Goal: Check status: Check status

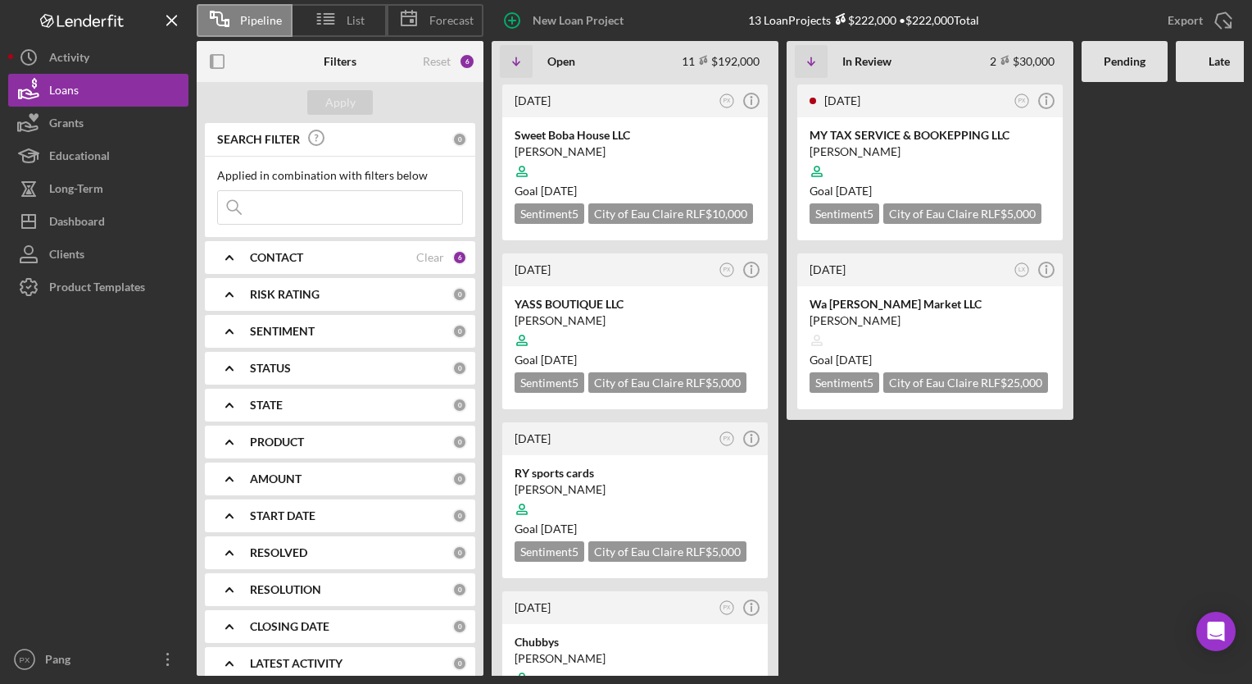
scroll to position [787, 0]
click at [593, 134] on div "Sweet Boba House LLC" at bounding box center [635, 135] width 241 height 16
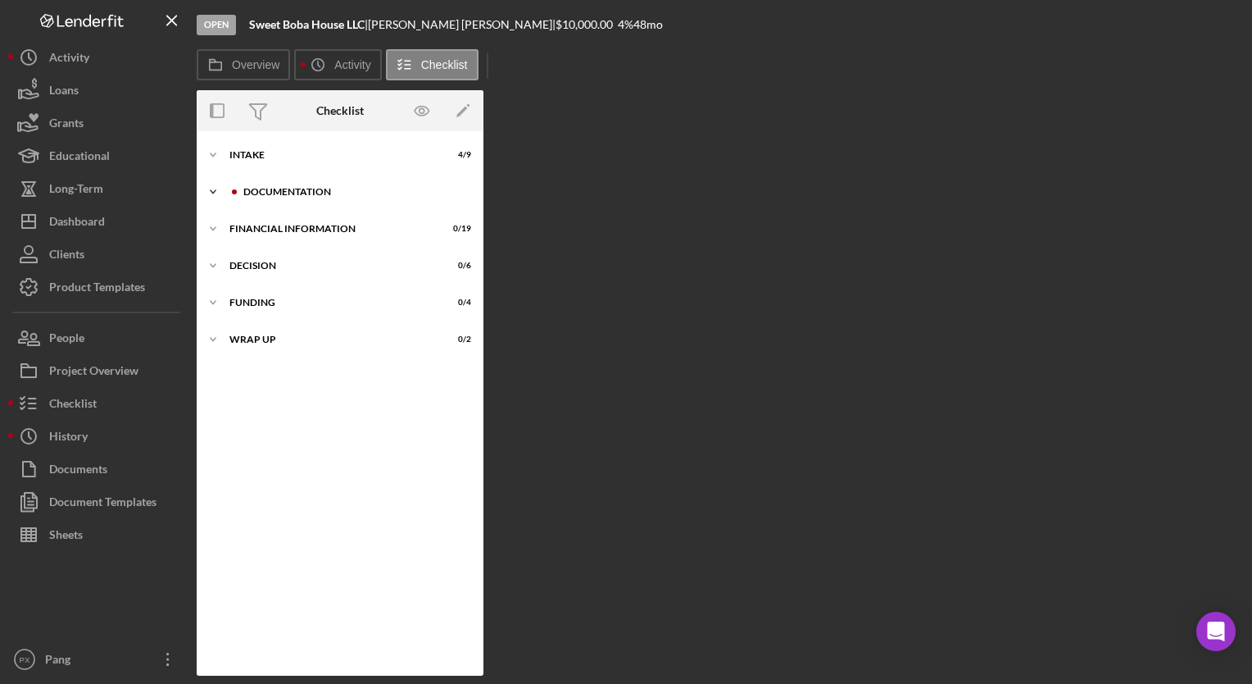
click at [302, 192] on div "Documentation" at bounding box center [353, 192] width 220 height 10
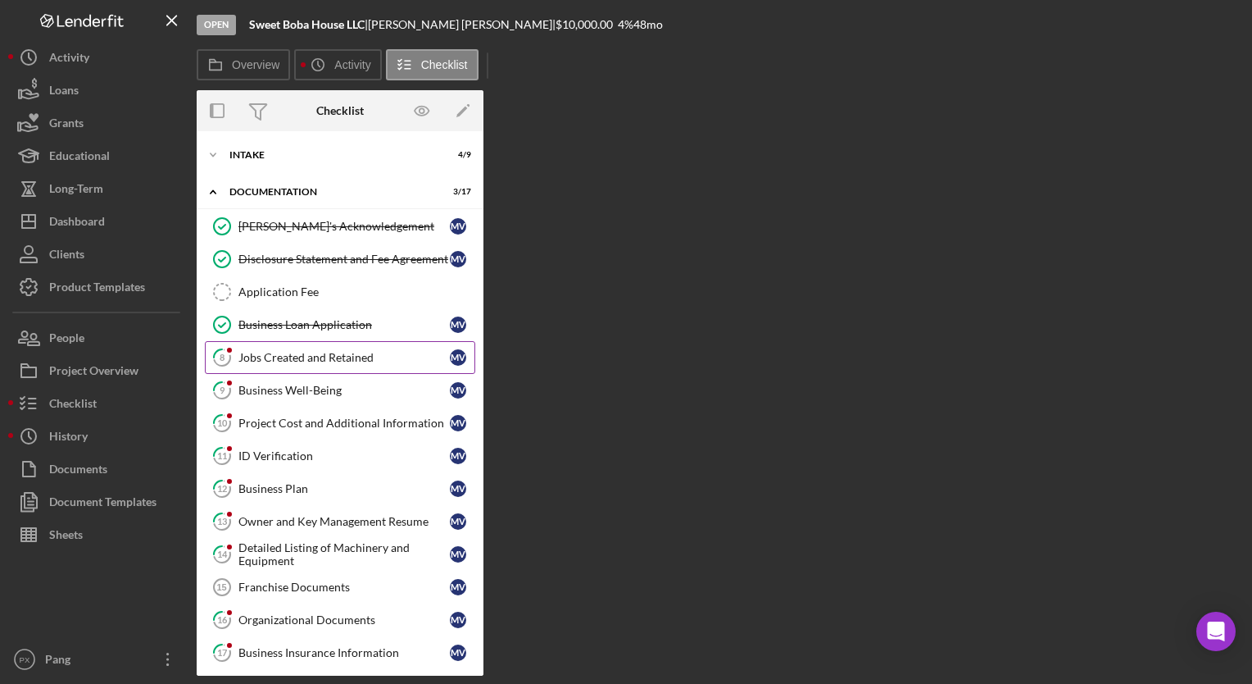
click at [314, 366] on link "8 Jobs Created and Retained M V" at bounding box center [340, 357] width 270 height 33
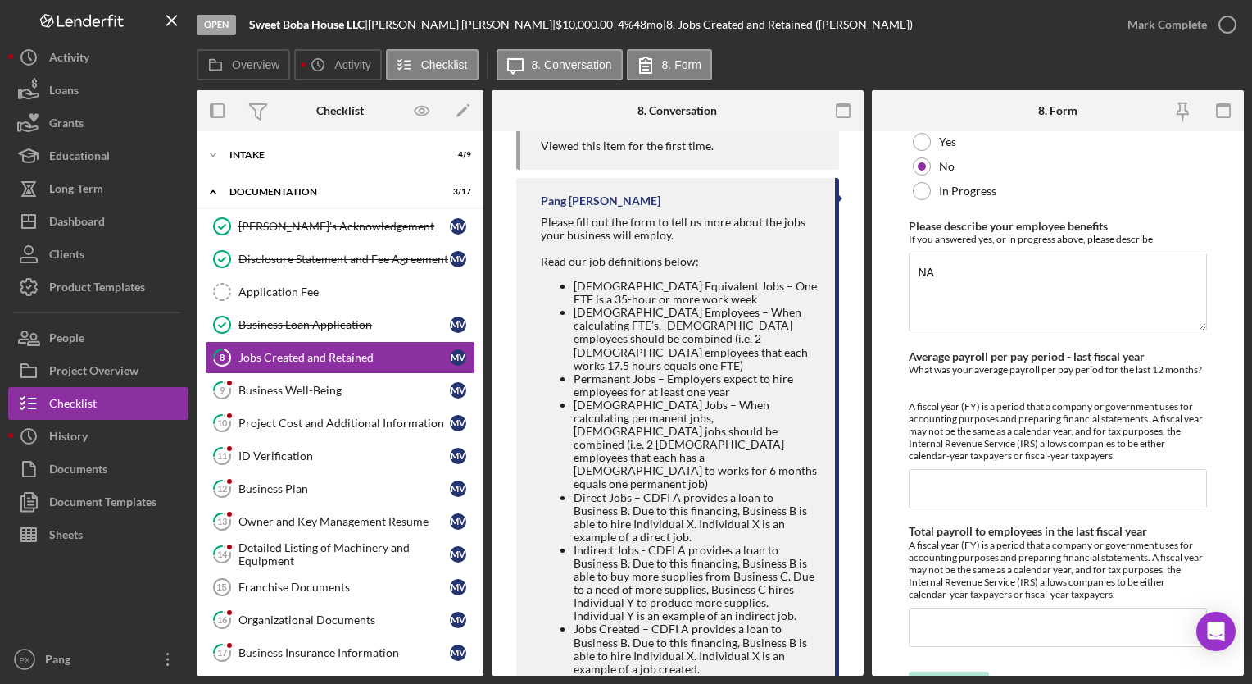
scroll to position [1624, 0]
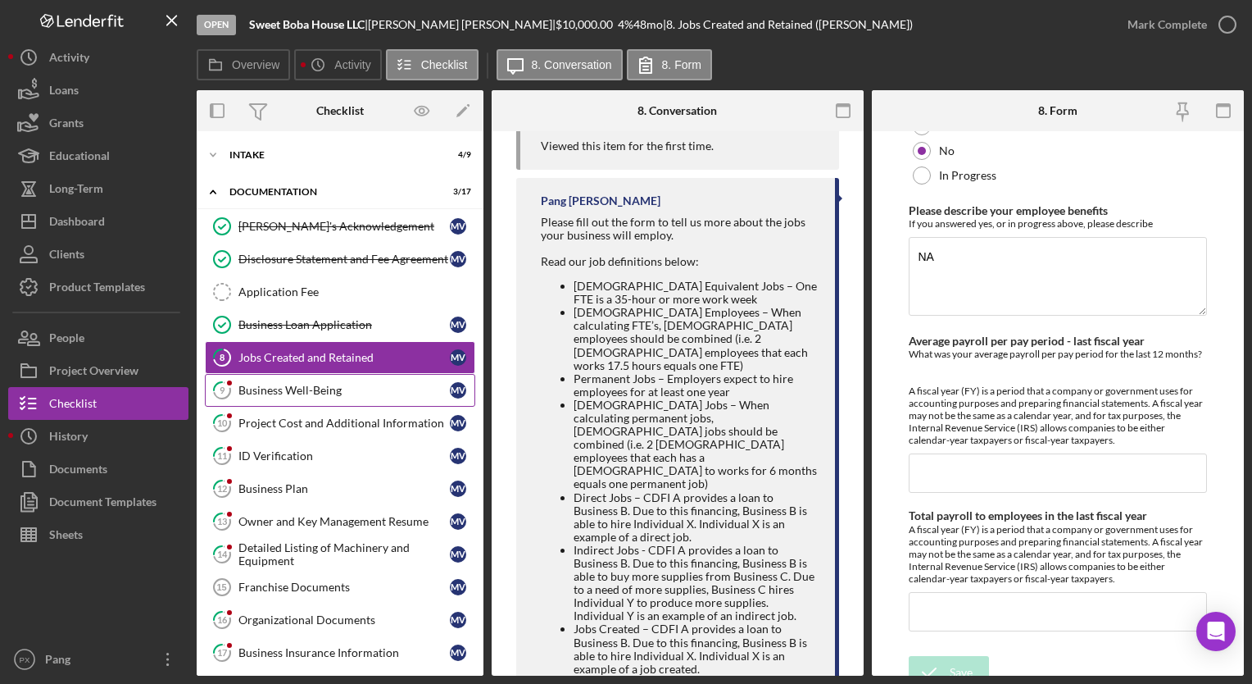
click at [332, 393] on div "Business Well-Being" at bounding box center [343, 390] width 211 height 13
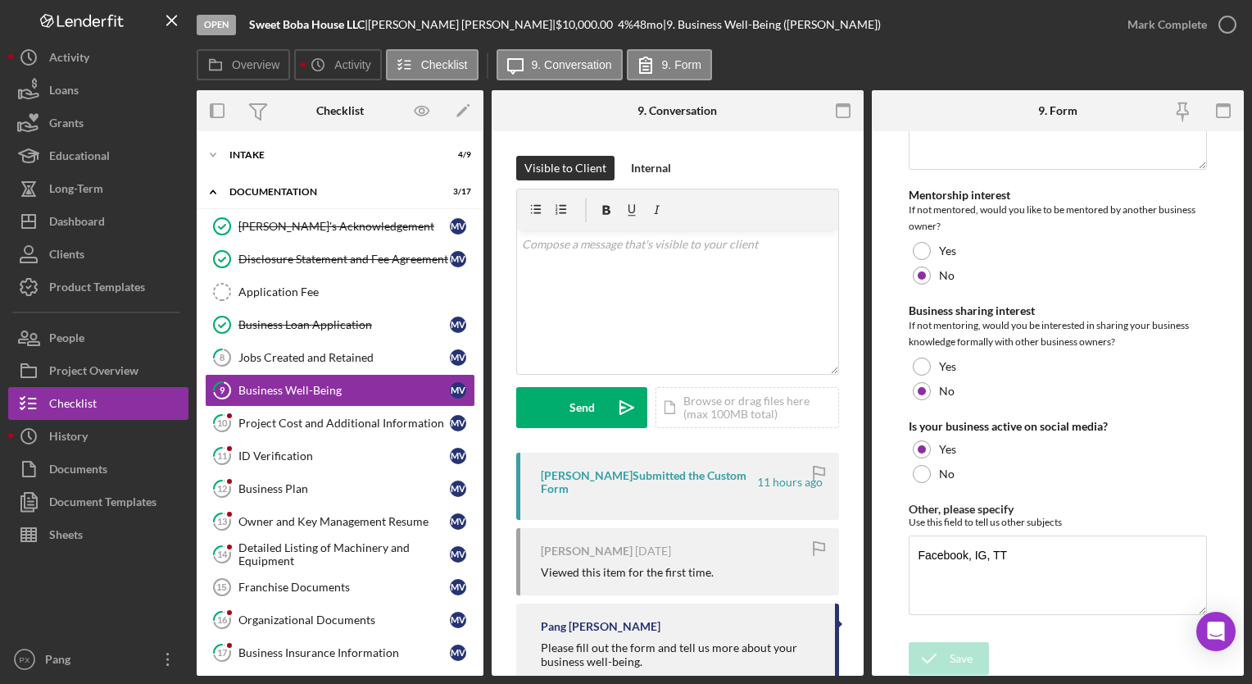
scroll to position [3317, 0]
click at [1220, 28] on icon "button" at bounding box center [1227, 24] width 41 height 41
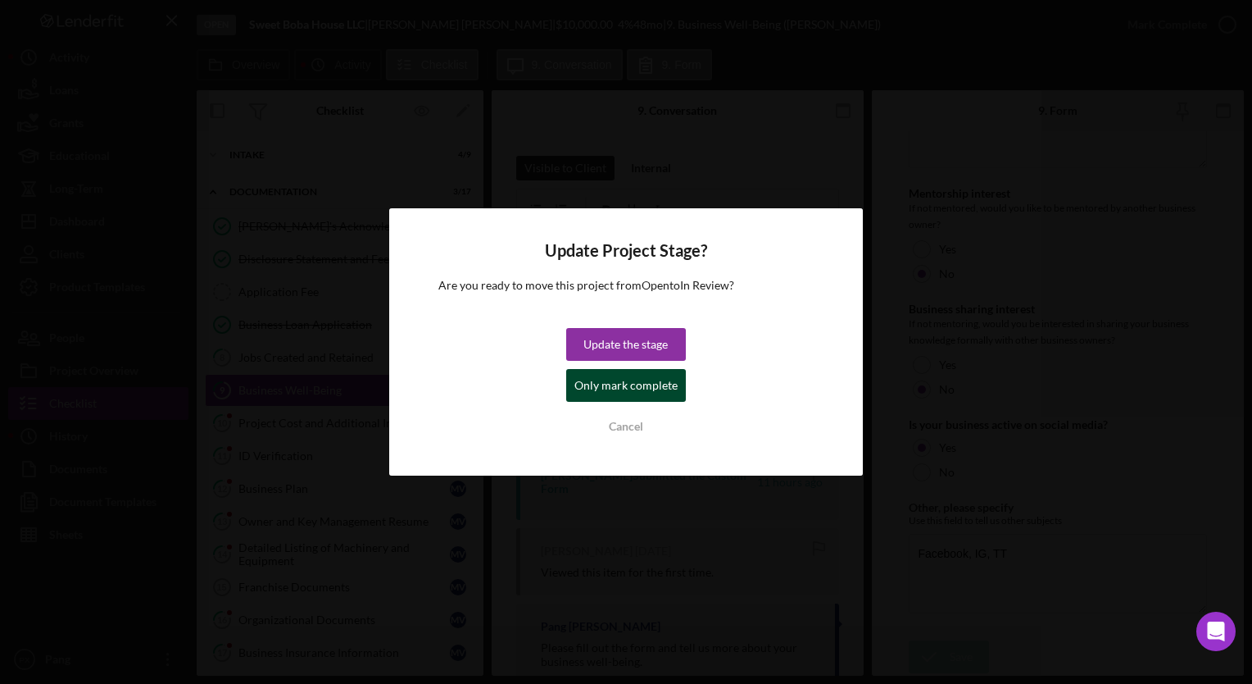
click at [636, 375] on div "Only mark complete" at bounding box center [626, 385] width 103 height 33
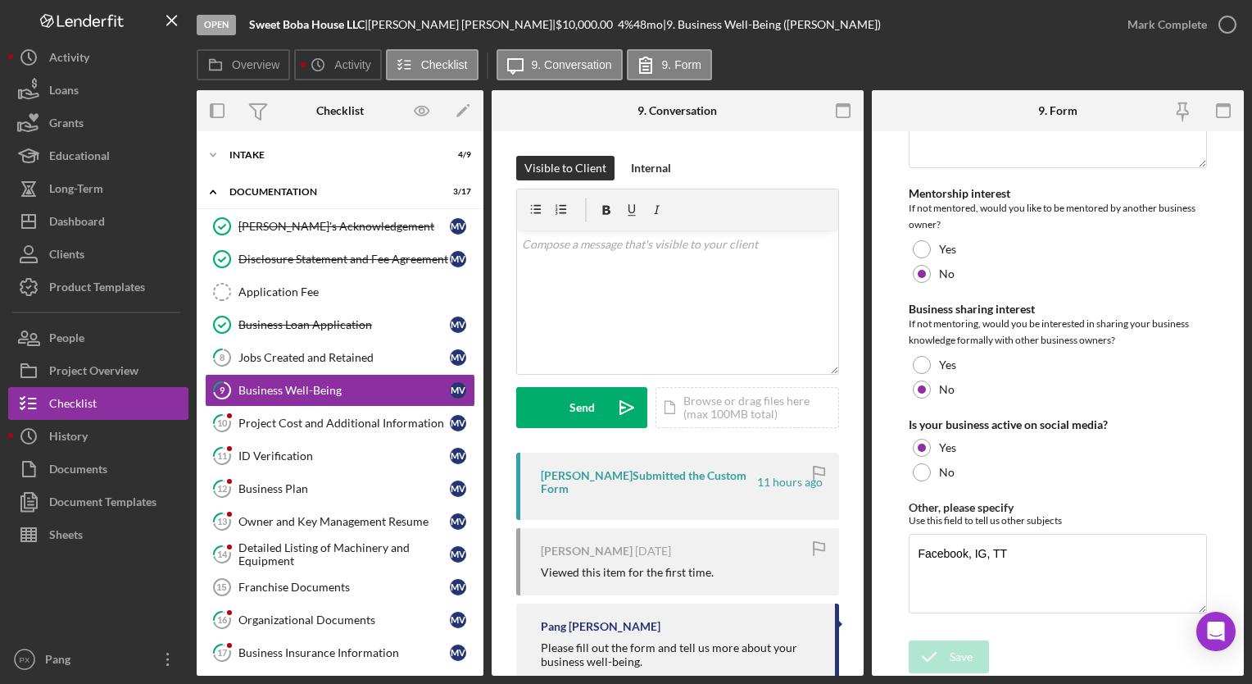
scroll to position [3382, 0]
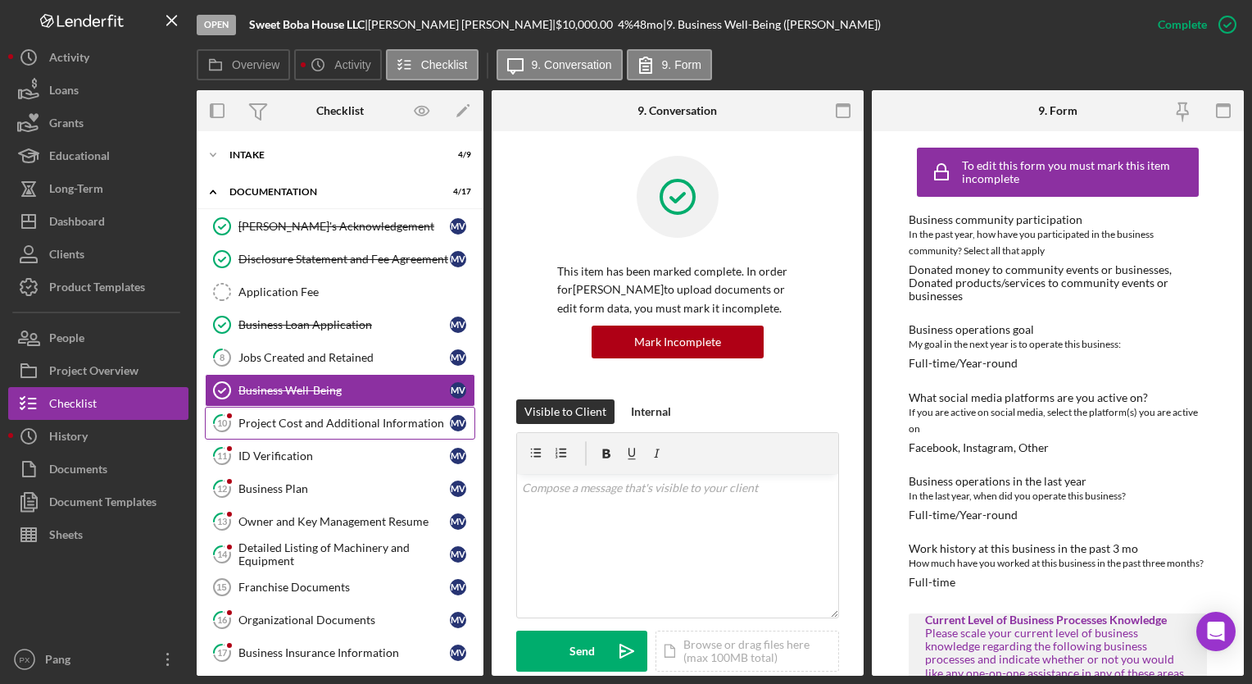
click at [288, 425] on div "Project Cost and Additional Information" at bounding box center [343, 422] width 211 height 13
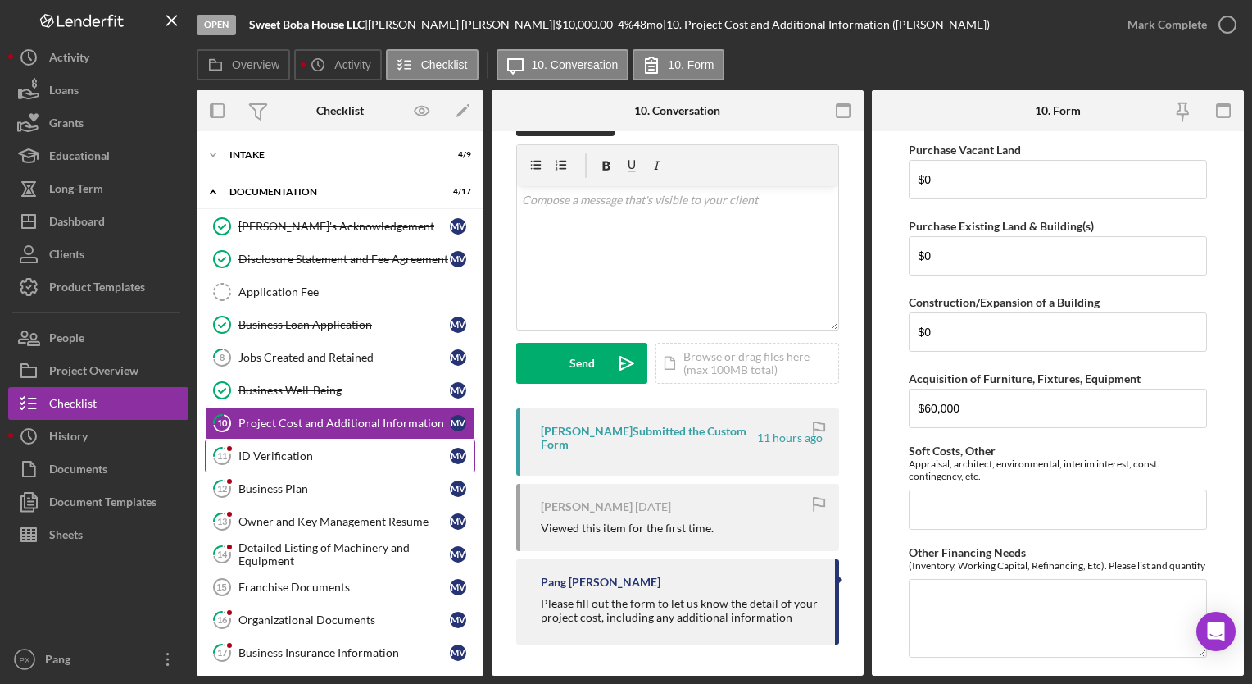
click at [335, 454] on div "ID Verification" at bounding box center [343, 455] width 211 height 13
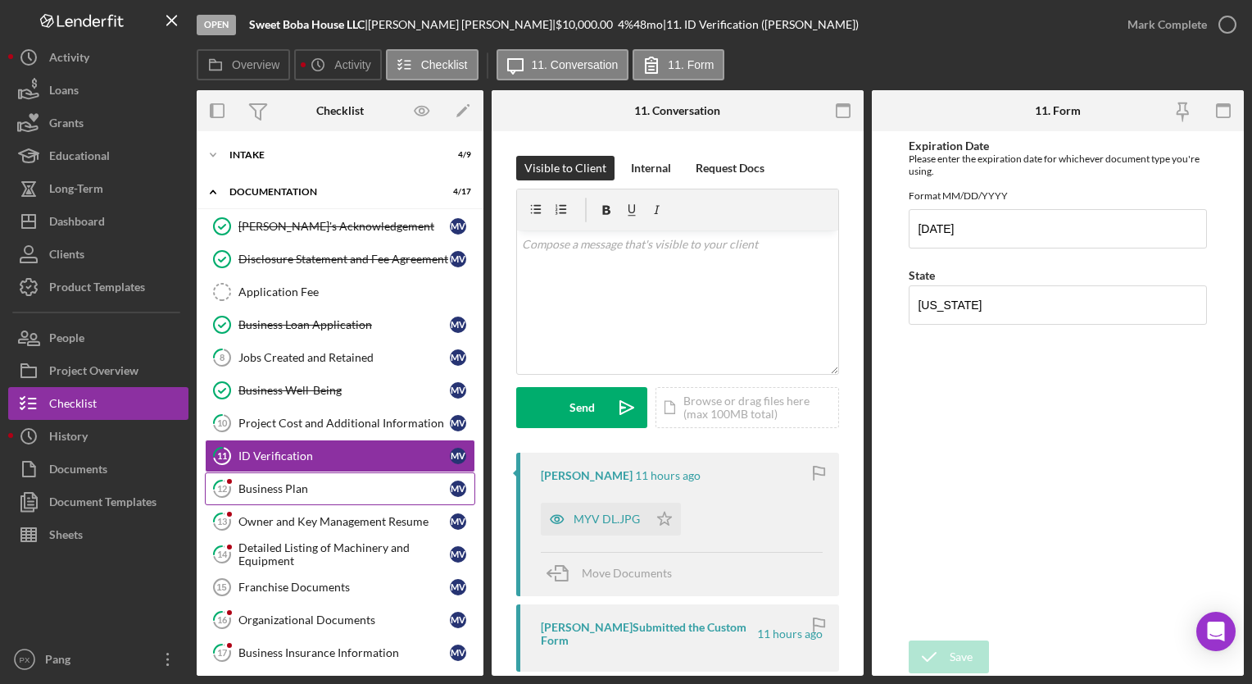
click at [311, 484] on div "Business Plan" at bounding box center [343, 488] width 211 height 13
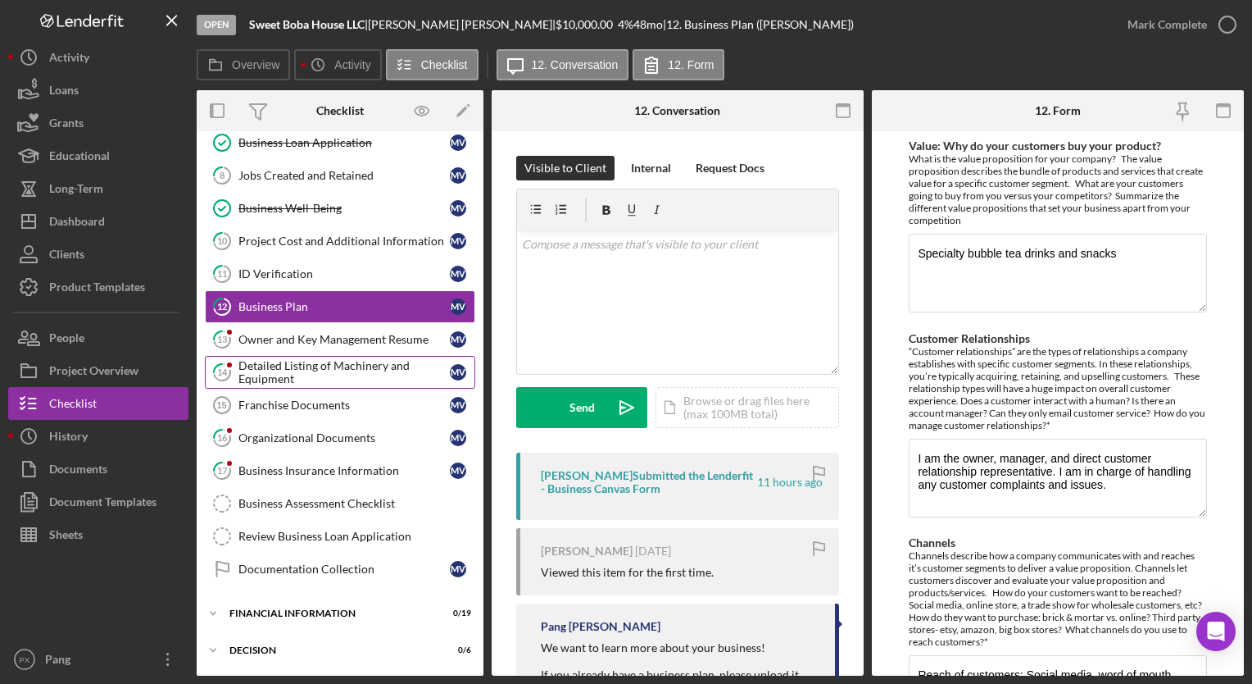
scroll to position [183, 0]
click at [311, 371] on div "Detailed Listing of Machinery and Equipment" at bounding box center [343, 371] width 211 height 26
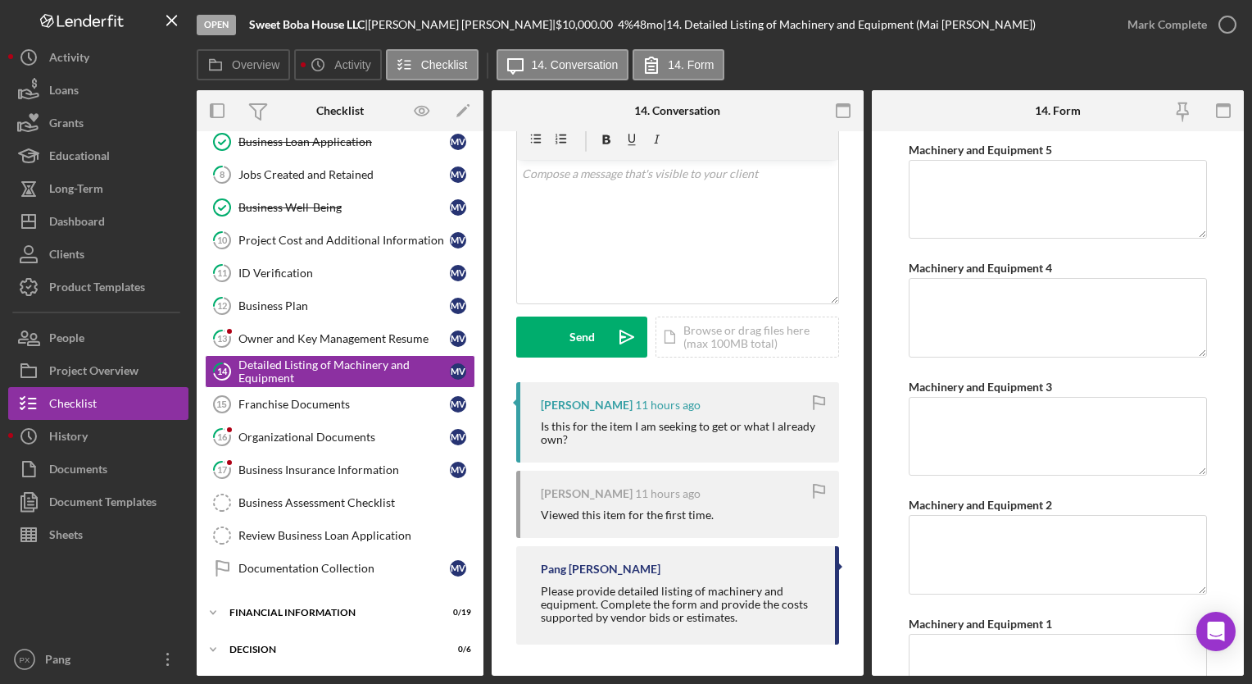
scroll to position [70, 0]
click at [283, 332] on div "Owner and Key Management Resume" at bounding box center [343, 338] width 211 height 13
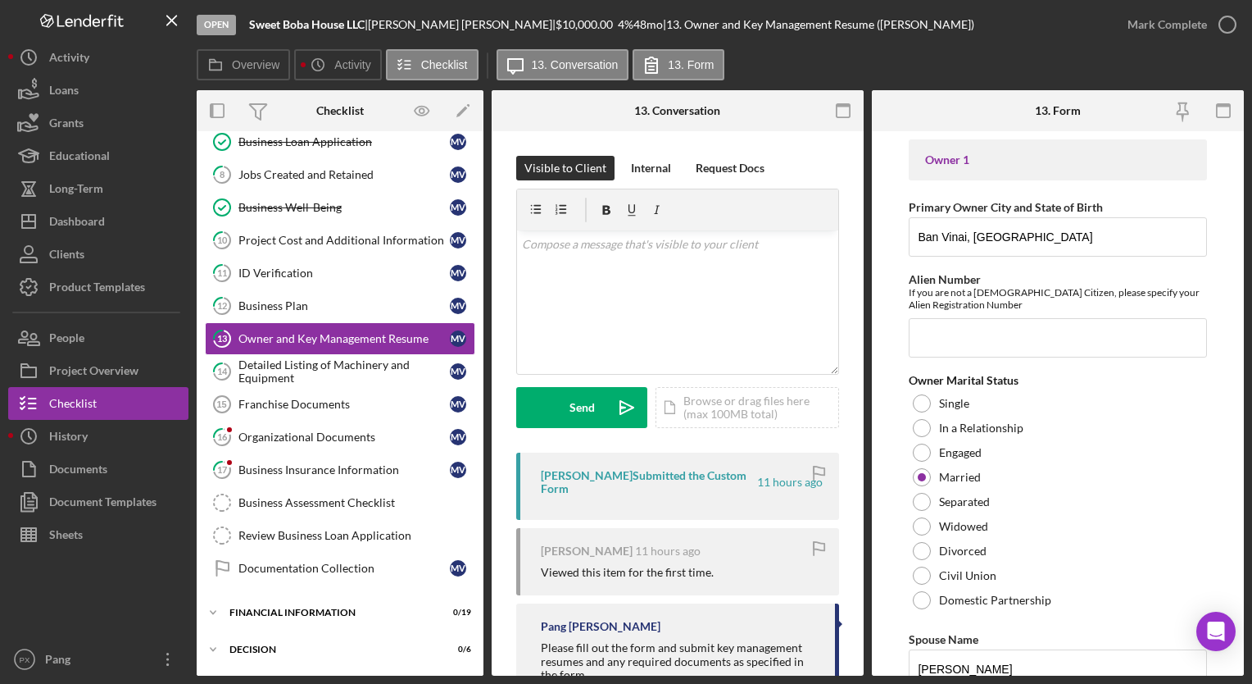
scroll to position [111, 0]
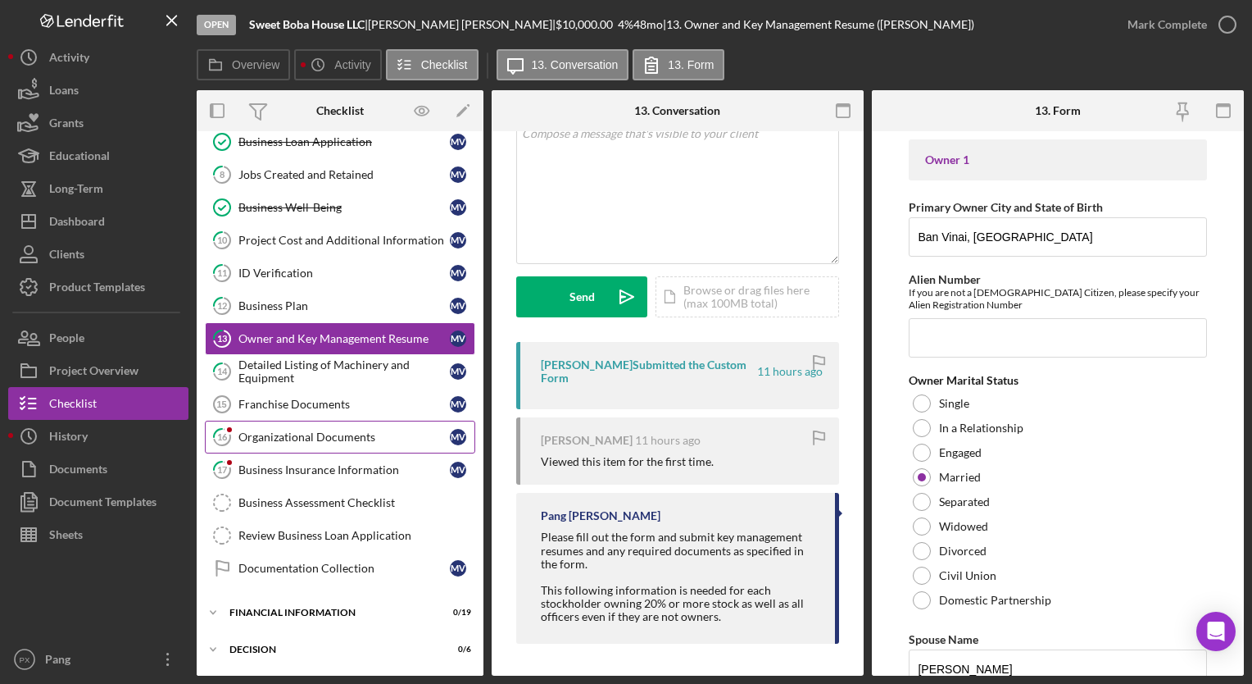
click at [314, 430] on div "Organizational Documents" at bounding box center [343, 436] width 211 height 13
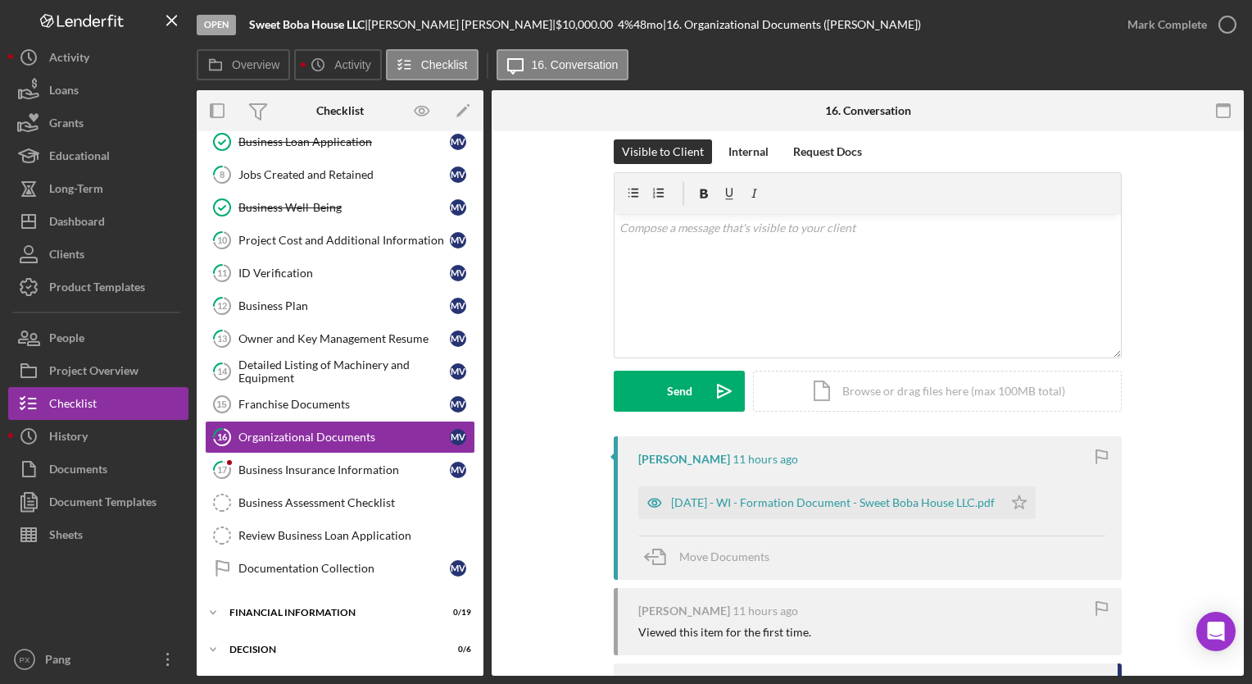
scroll to position [7, 0]
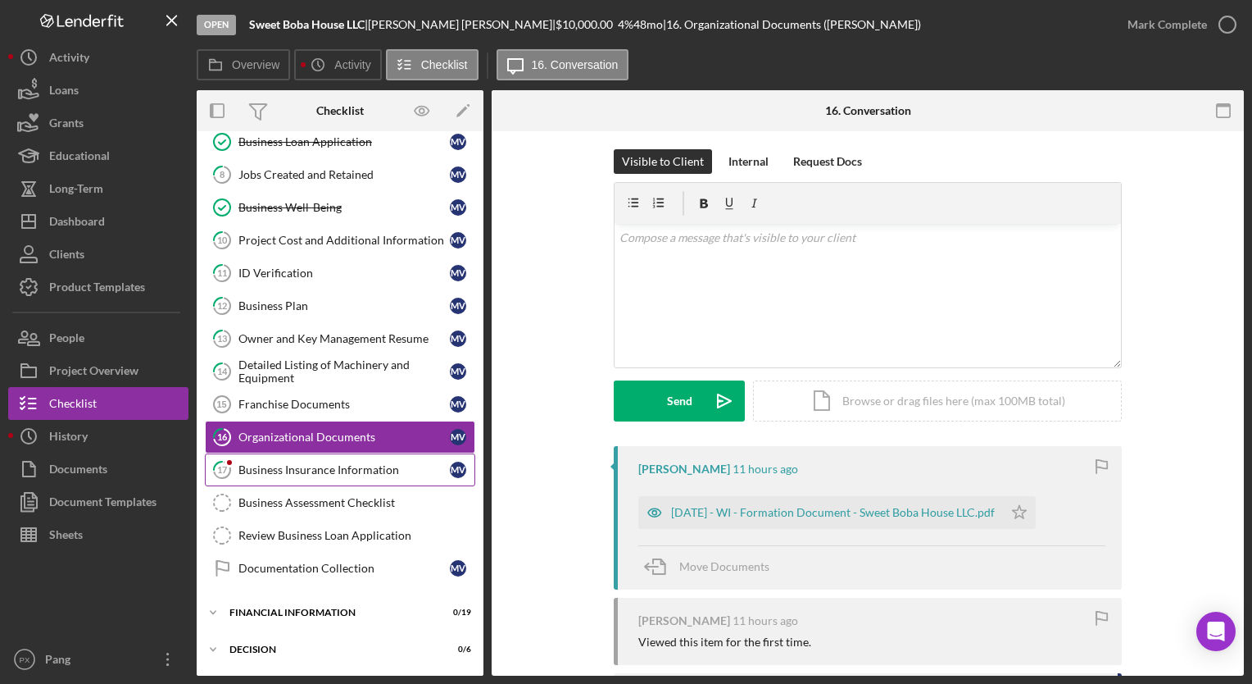
click at [295, 464] on div "Business Insurance Information" at bounding box center [343, 469] width 211 height 13
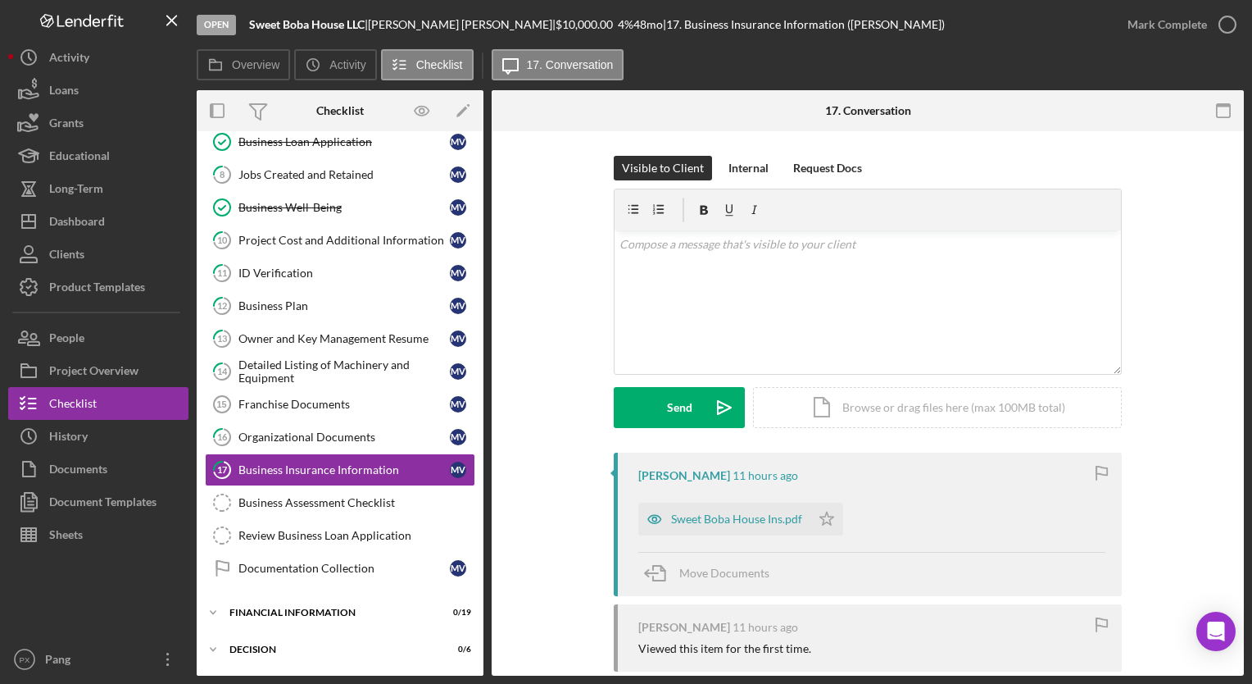
scroll to position [107, 0]
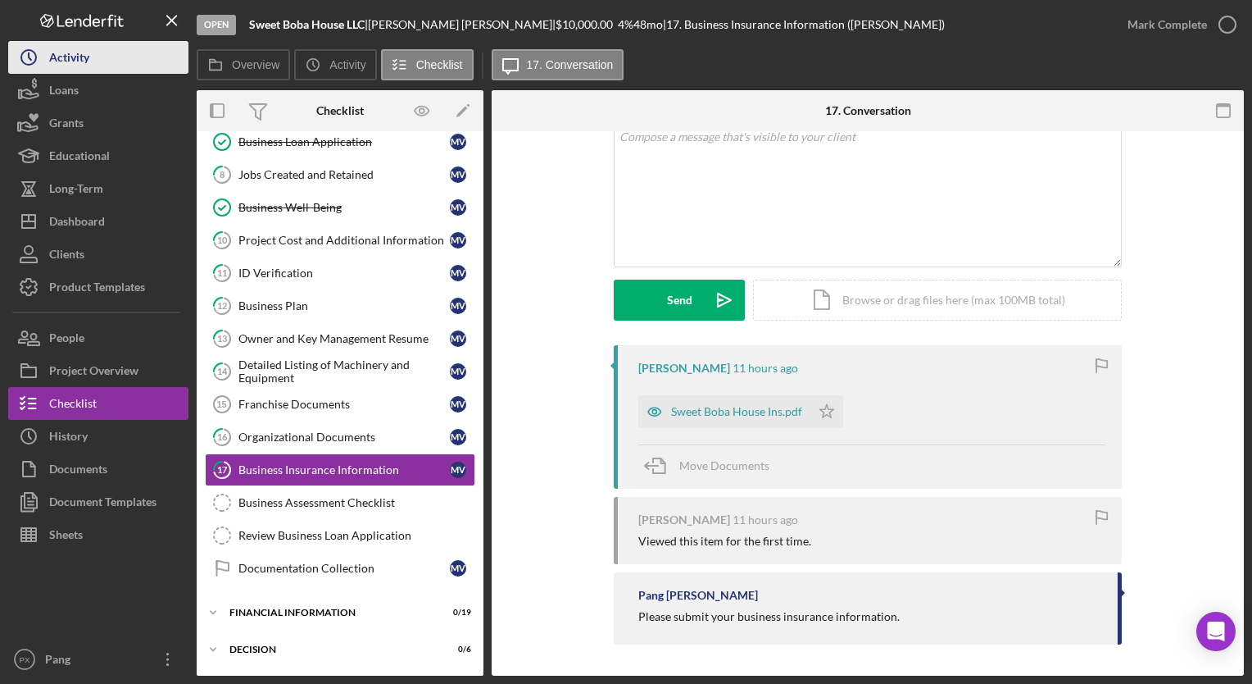
click at [82, 49] on div "Activity" at bounding box center [69, 59] width 40 height 37
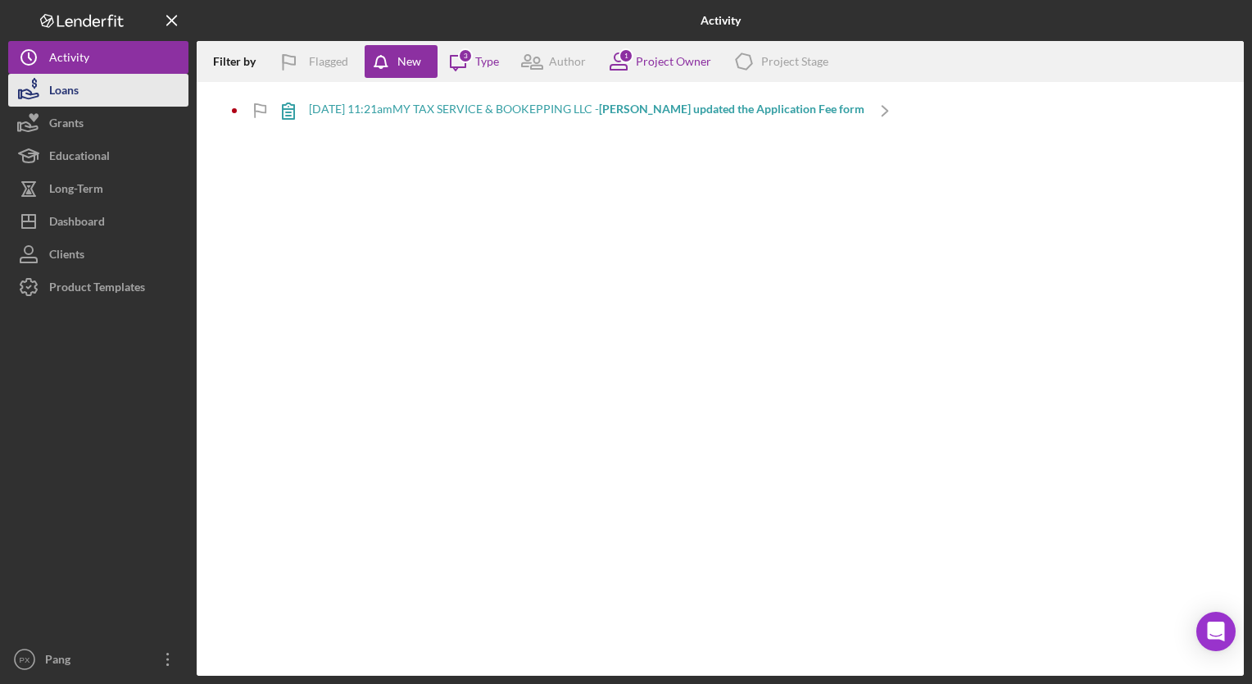
click at [68, 91] on div "Loans" at bounding box center [64, 92] width 30 height 37
